Goal: Information Seeking & Learning: Stay updated

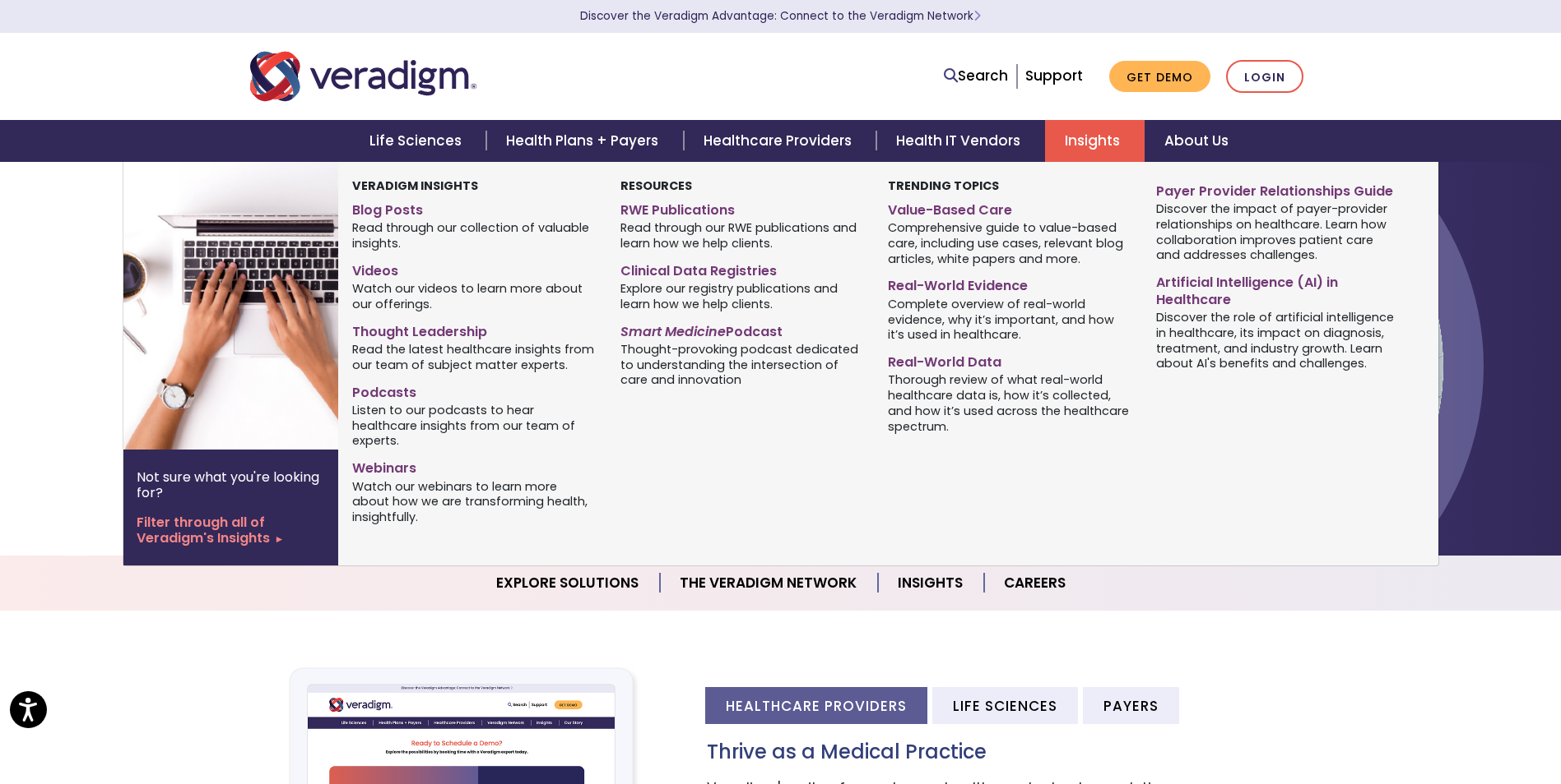
click at [1127, 153] on link "Insights" at bounding box center [1094, 141] width 100 height 42
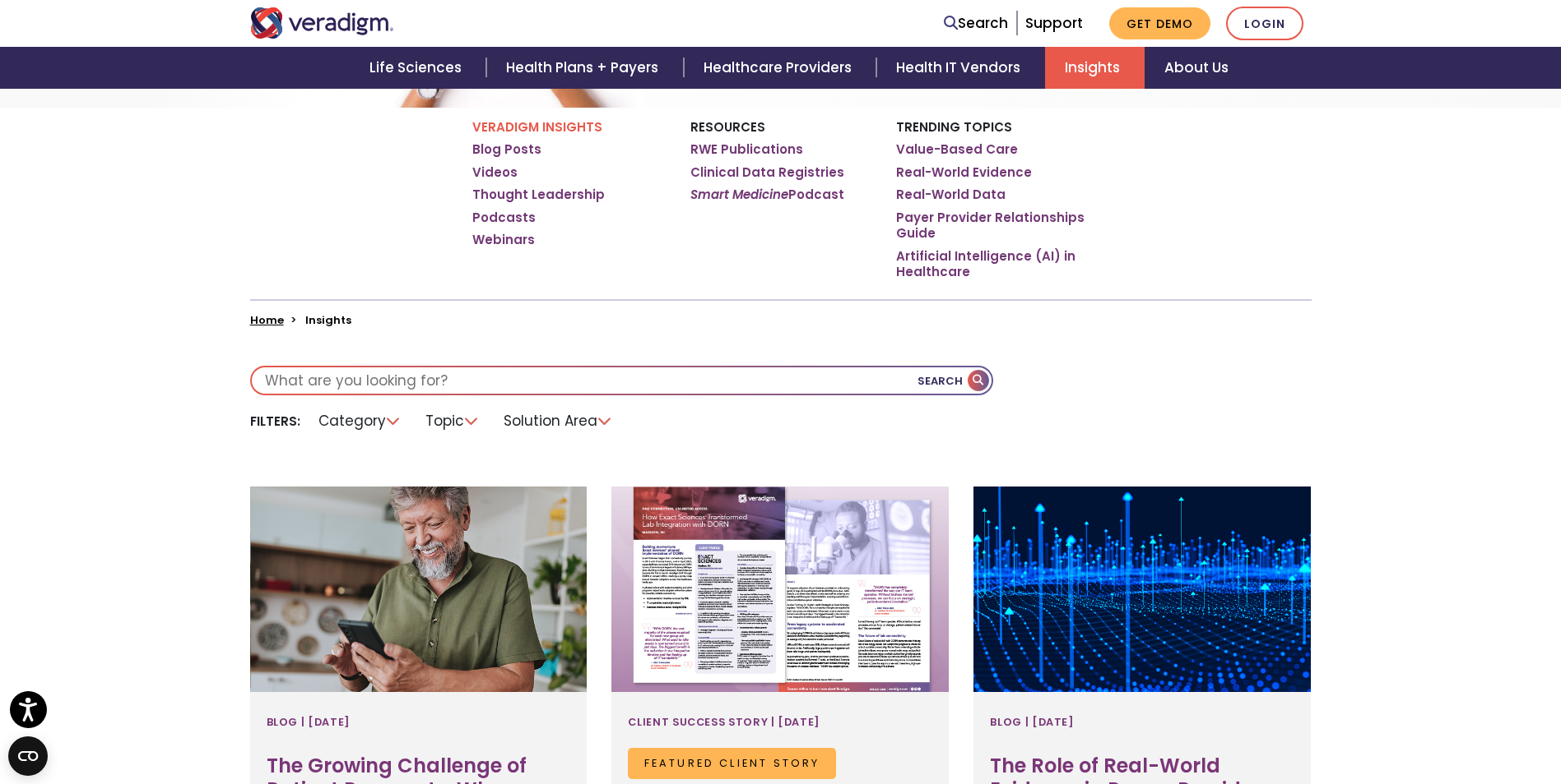
scroll to position [247, 0]
